Goal: Transaction & Acquisition: Purchase product/service

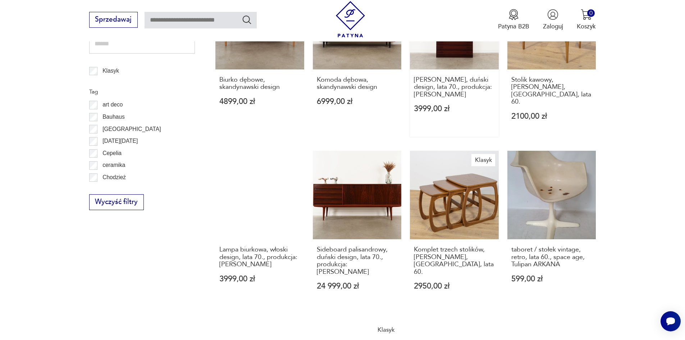
scroll to position [449, 0]
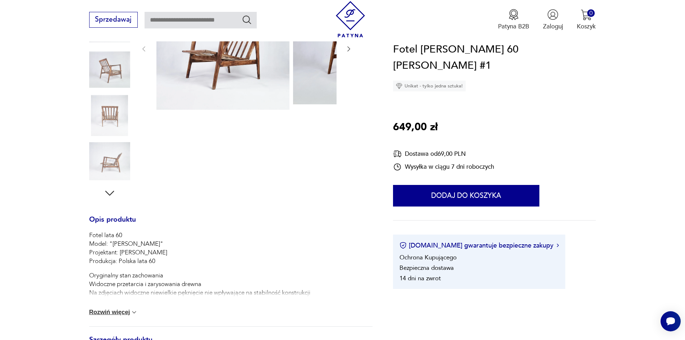
scroll to position [144, 0]
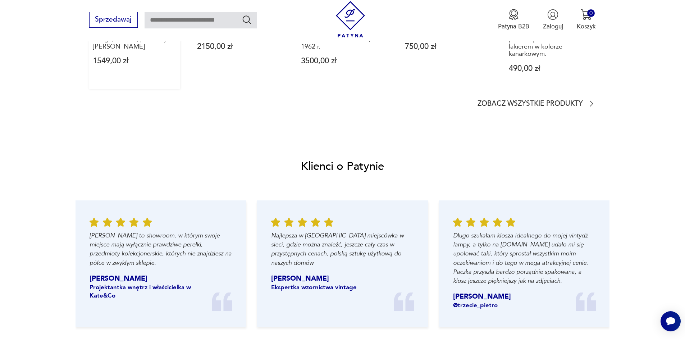
scroll to position [719, 0]
